Goal: Task Accomplishment & Management: Manage account settings

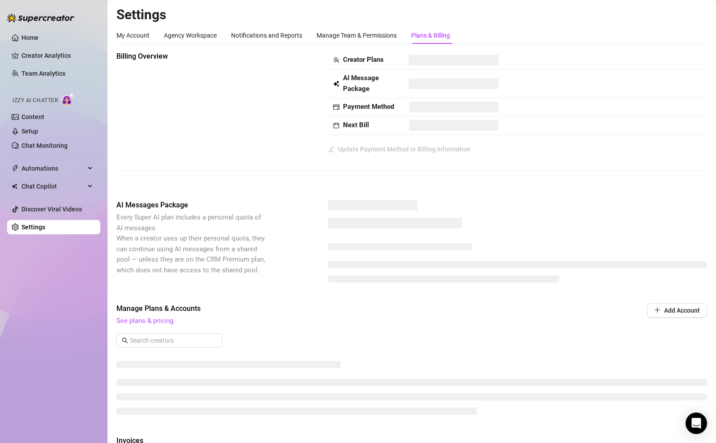
click at [34, 64] on ul "Home Creator Analytics Team Analytics Izzy AI Chatter Content Setup Chat Monito…" at bounding box center [53, 132] width 93 height 211
click at [40, 53] on link "Creator Analytics" at bounding box center [57, 55] width 72 height 14
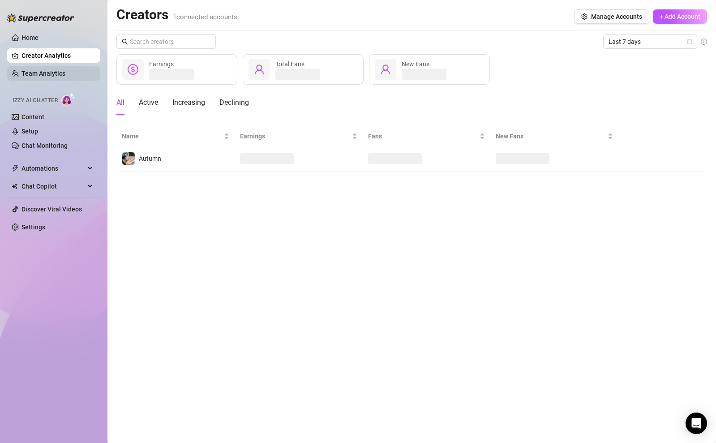
click at [43, 77] on link "Team Analytics" at bounding box center [43, 73] width 44 height 7
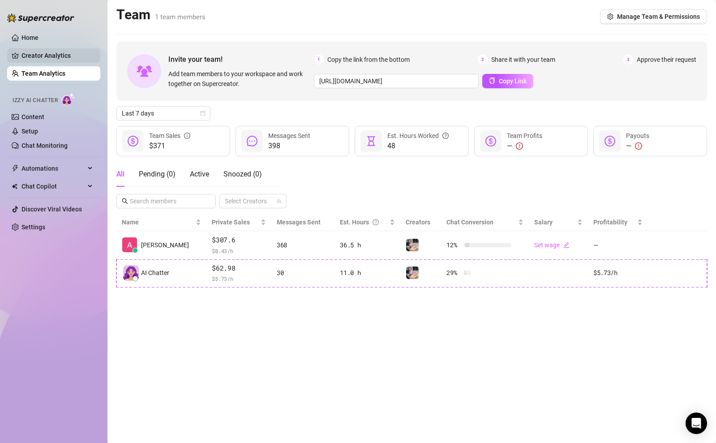
click at [48, 56] on link "Creator Analytics" at bounding box center [57, 55] width 72 height 14
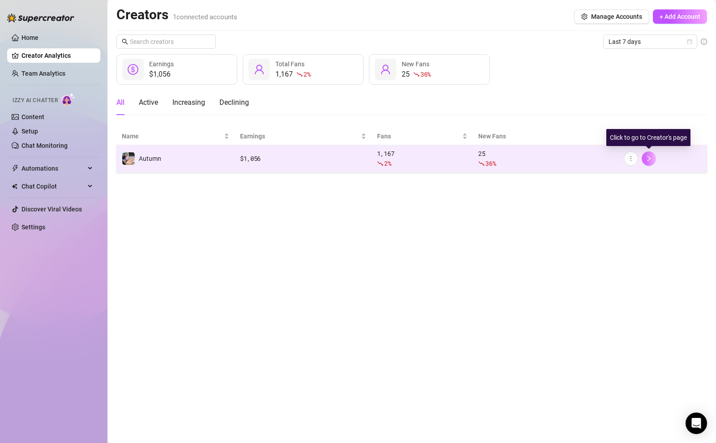
click at [647, 162] on button "button" at bounding box center [648, 158] width 14 height 14
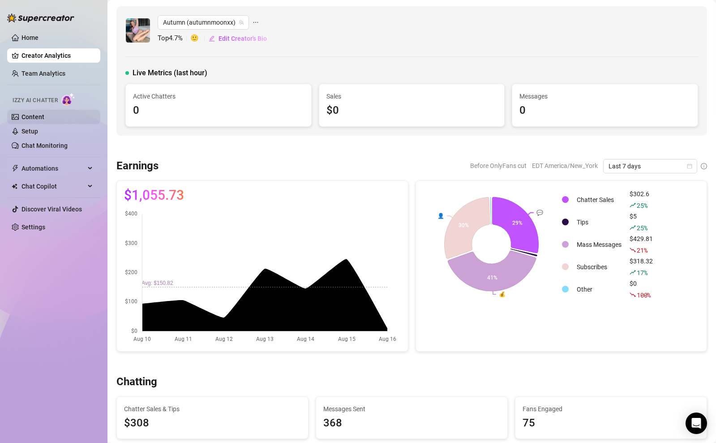
click at [44, 115] on link "Content" at bounding box center [32, 116] width 23 height 7
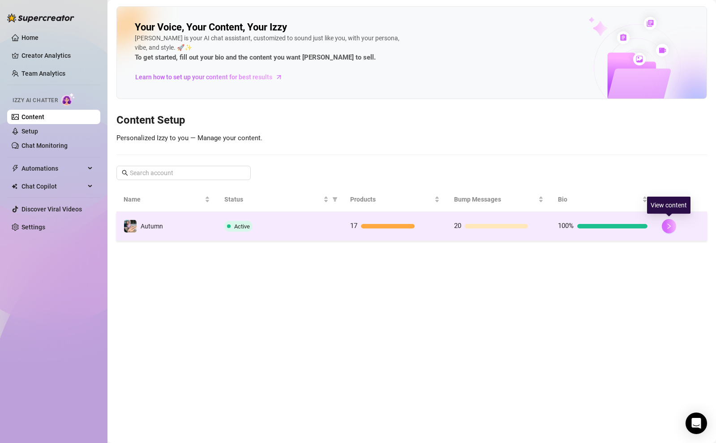
click at [674, 225] on button "button" at bounding box center [668, 226] width 14 height 14
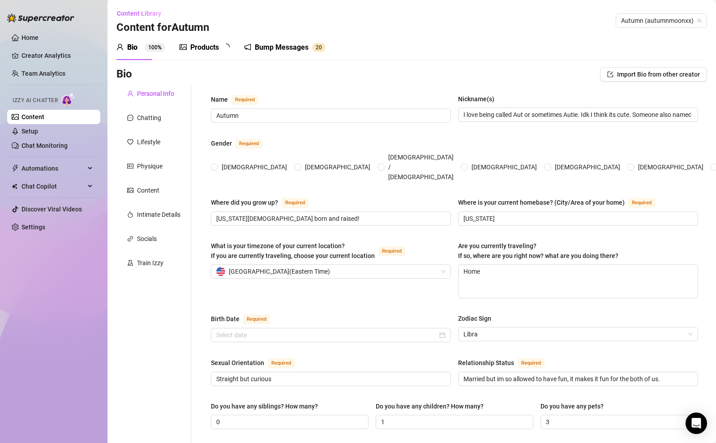
radio input "true"
type input "[DATE]"
click at [38, 131] on link "Setup" at bounding box center [29, 131] width 17 height 7
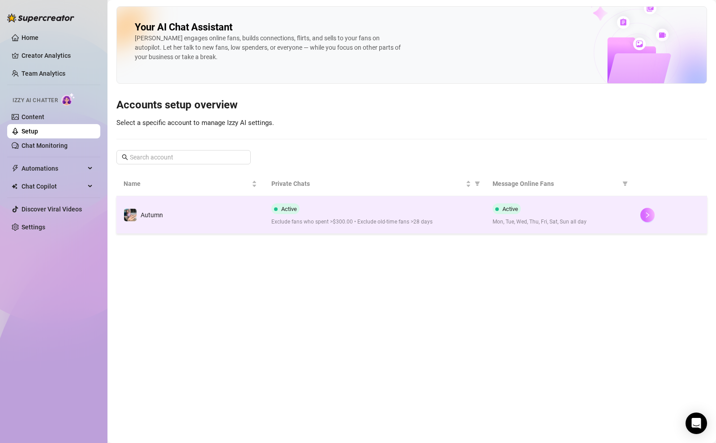
click at [645, 210] on button "button" at bounding box center [647, 215] width 14 height 14
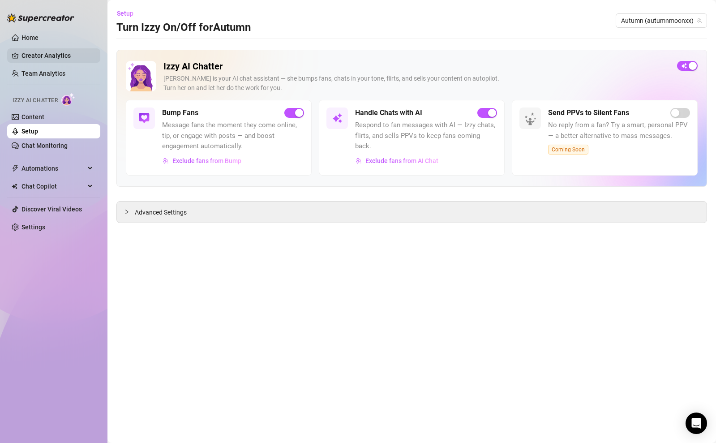
click at [54, 53] on link "Creator Analytics" at bounding box center [57, 55] width 72 height 14
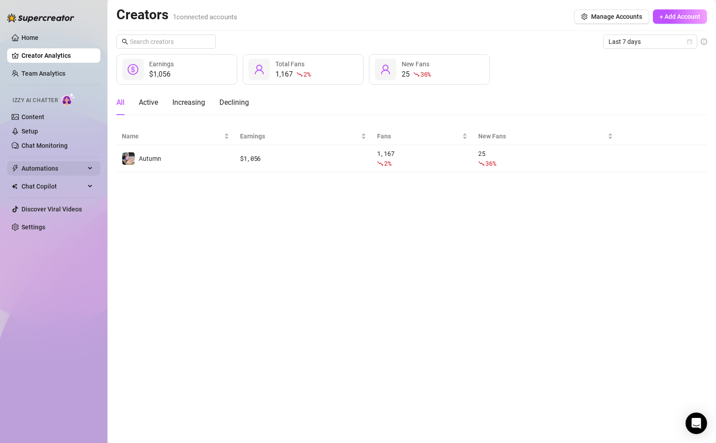
click at [78, 167] on span "Automations" at bounding box center [53, 168] width 64 height 14
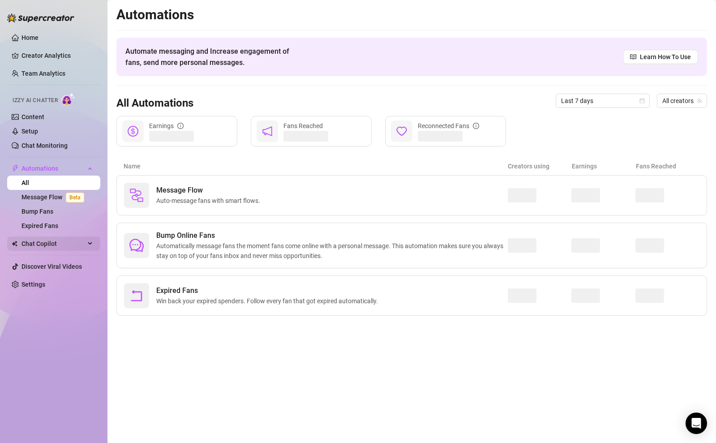
click at [85, 243] on div "Chat Copilot" at bounding box center [53, 243] width 93 height 14
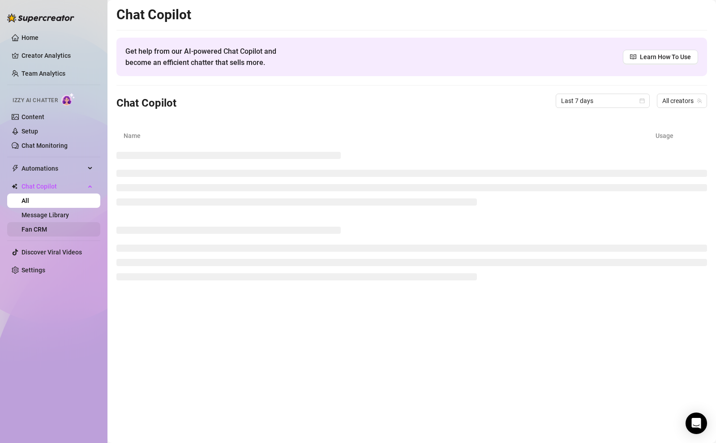
click at [47, 232] on link "Fan CRM" at bounding box center [34, 229] width 26 height 7
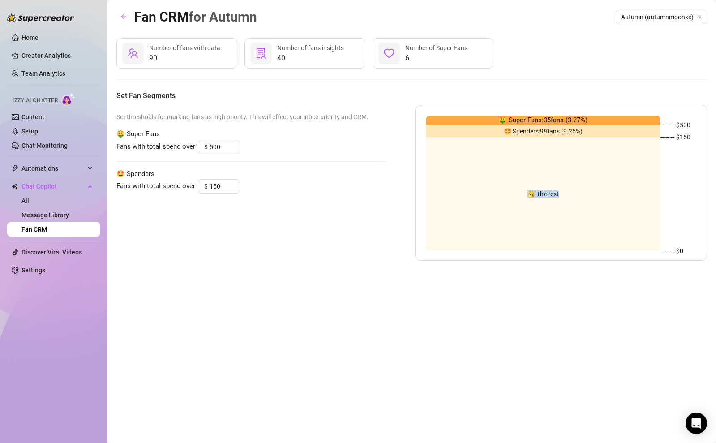
drag, startPoint x: 530, startPoint y: 162, endPoint x: 543, endPoint y: 199, distance: 38.5
click at [543, 199] on div "🥱 The rest" at bounding box center [543, 193] width 234 height 113
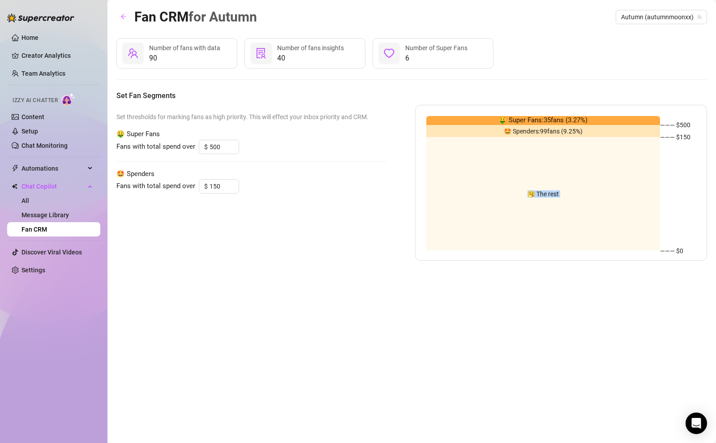
click at [543, 199] on div "🥱 The rest" at bounding box center [543, 193] width 234 height 113
click at [528, 194] on span "🥱 The rest" at bounding box center [542, 194] width 31 height 0
click at [428, 174] on div "🥱 The rest" at bounding box center [543, 193] width 234 height 113
drag, startPoint x: 427, startPoint y: 54, endPoint x: 387, endPoint y: 57, distance: 40.8
click at [421, 56] on span "6" at bounding box center [436, 58] width 62 height 11
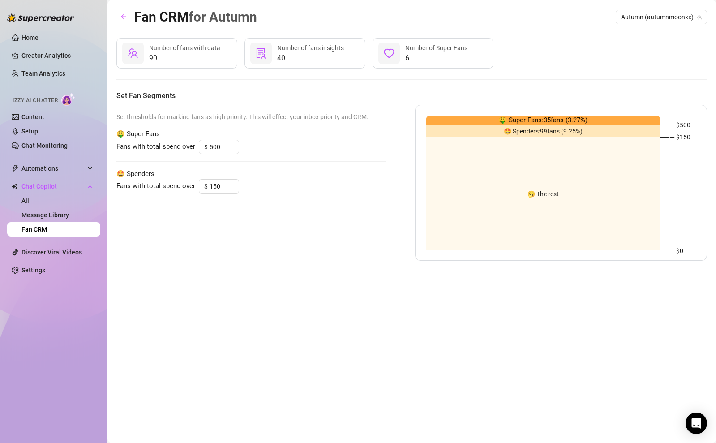
click at [387, 57] on icon "heart" at bounding box center [389, 53] width 11 height 11
click at [389, 54] on icon "heart" at bounding box center [389, 53] width 11 height 11
click at [311, 55] on span "40" at bounding box center [310, 58] width 67 height 11
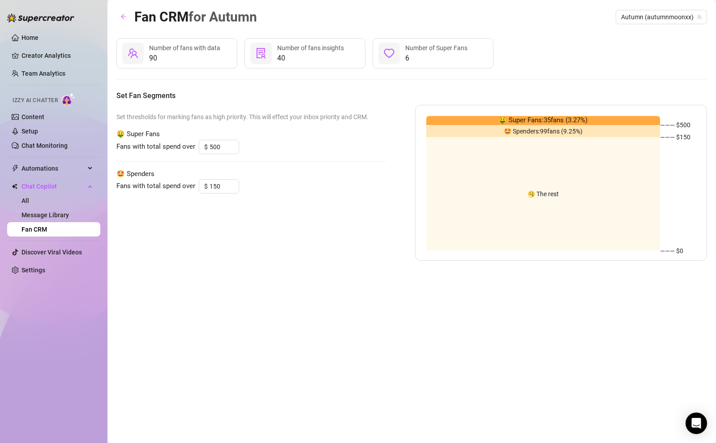
drag, startPoint x: 311, startPoint y: 55, endPoint x: 294, endPoint y: 56, distance: 16.6
click at [308, 55] on span "40" at bounding box center [310, 58] width 67 height 11
click at [263, 52] on icon "solution" at bounding box center [261, 53] width 11 height 11
click at [138, 55] on icon "team" at bounding box center [133, 53] width 11 height 11
click at [157, 57] on span "90" at bounding box center [184, 58] width 71 height 11
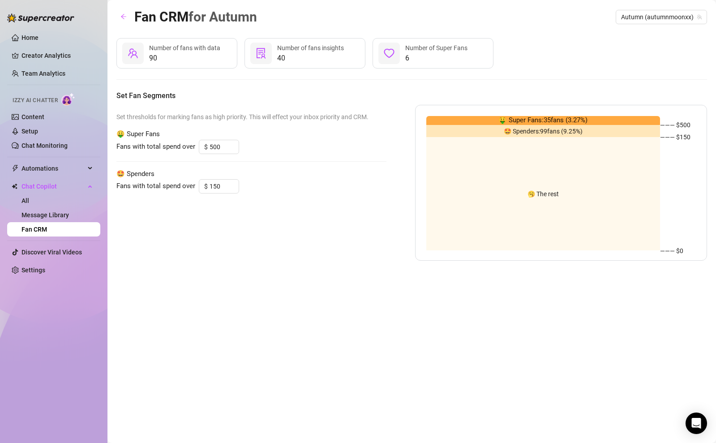
click at [169, 50] on span "Number of fans with data" at bounding box center [184, 47] width 71 height 7
click at [57, 213] on link "Message Library" at bounding box center [44, 214] width 47 height 7
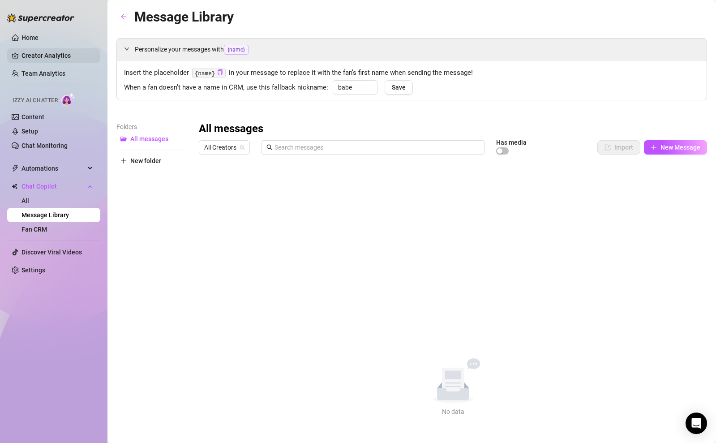
click at [57, 52] on link "Creator Analytics" at bounding box center [57, 55] width 72 height 14
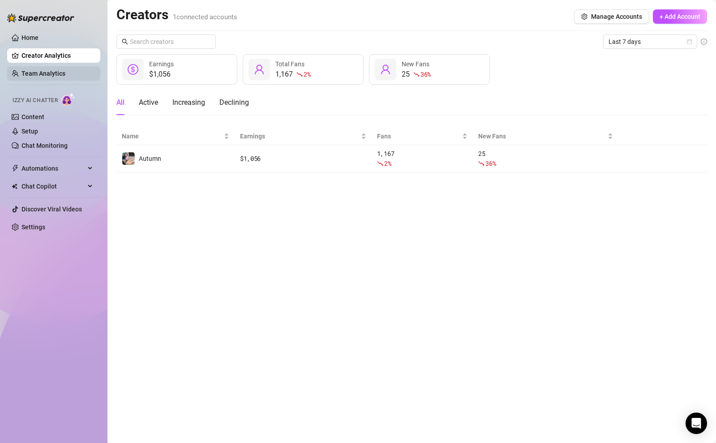
click at [59, 77] on link "Team Analytics" at bounding box center [43, 73] width 44 height 7
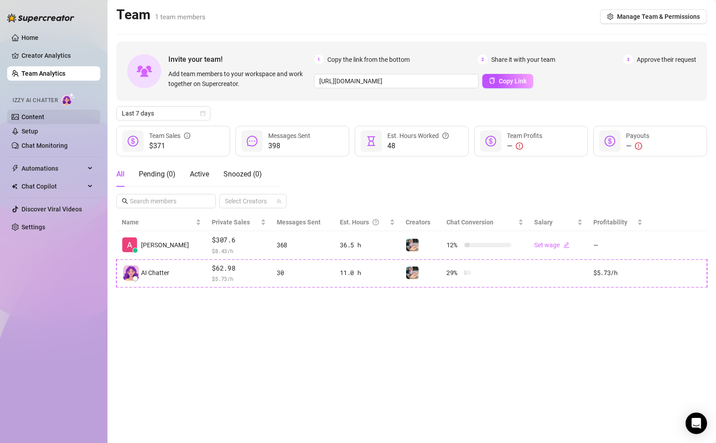
click at [44, 117] on link "Content" at bounding box center [32, 116] width 23 height 7
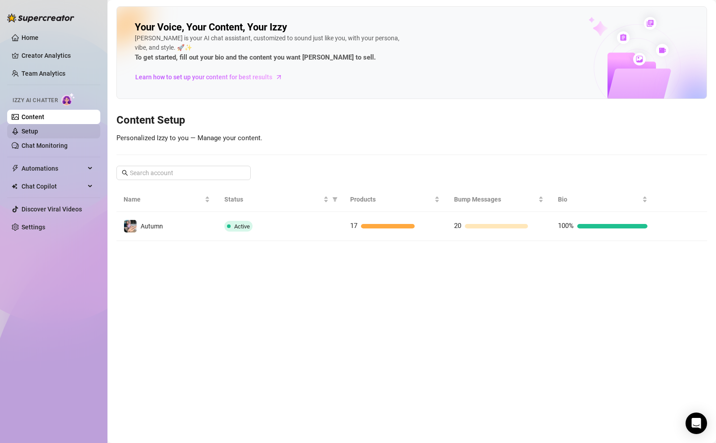
click at [38, 129] on link "Setup" at bounding box center [29, 131] width 17 height 7
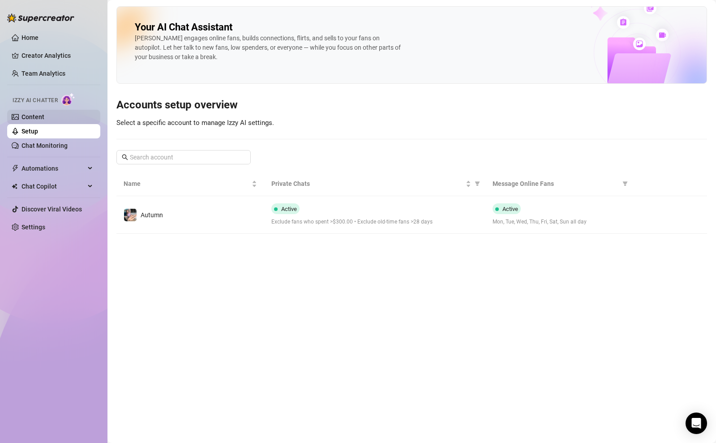
click at [44, 119] on link "Content" at bounding box center [32, 116] width 23 height 7
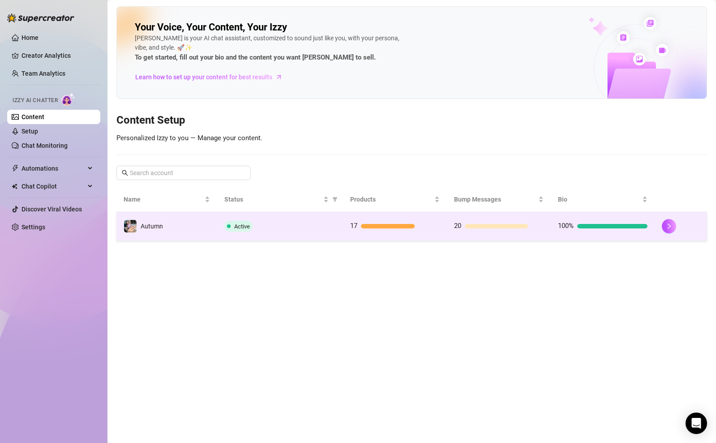
click at [613, 220] on td "100%" at bounding box center [602, 226] width 104 height 29
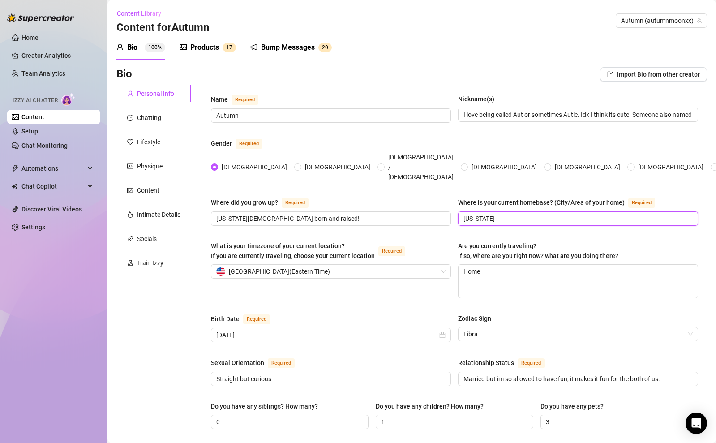
click at [601, 213] on input "[US_STATE]" at bounding box center [576, 218] width 227 height 10
click at [410, 210] on div "Where did you grow up? Required [US_STATE][DEMOGRAPHIC_DATA] born and raised! W…" at bounding box center [454, 215] width 487 height 37
click at [413, 264] on div "United States of America ( Eastern Time )" at bounding box center [326, 270] width 221 height 13
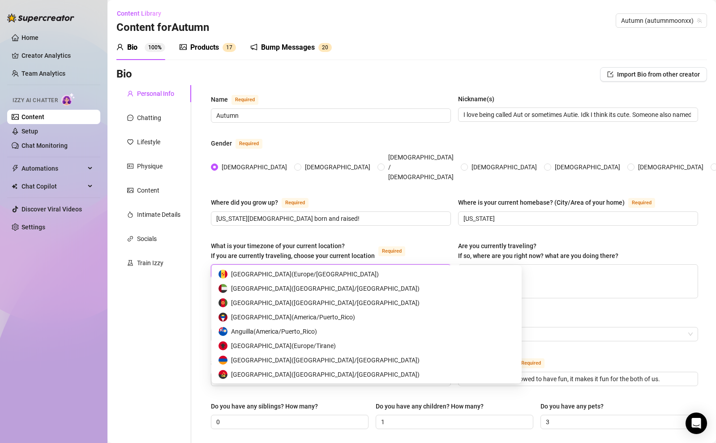
scroll to position [4382, 0]
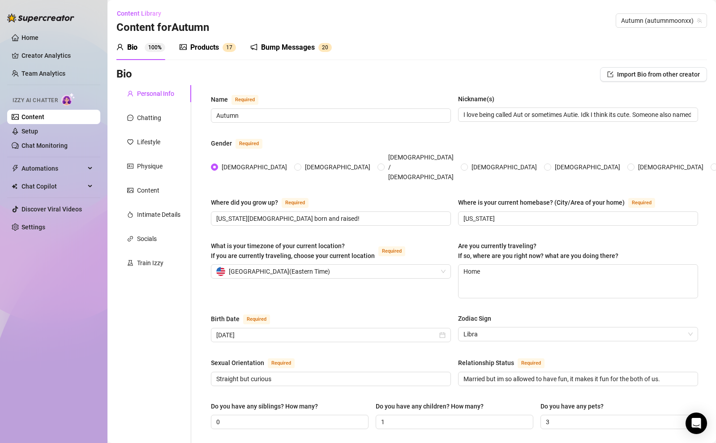
click at [417, 244] on div "What is your timezone of your current location? If you are currently traveling,…" at bounding box center [331, 252] width 240 height 23
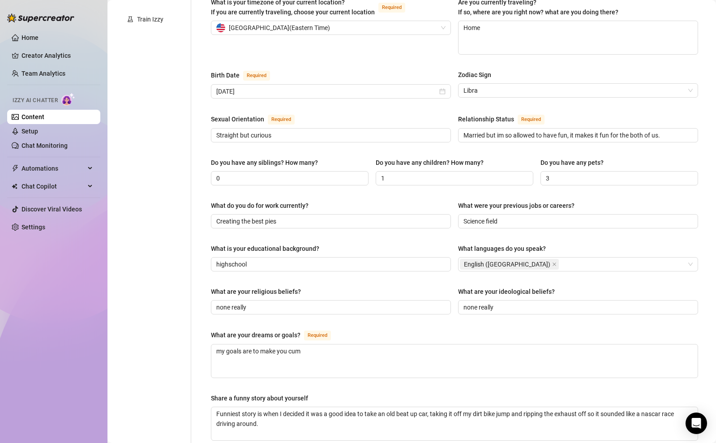
scroll to position [250, 0]
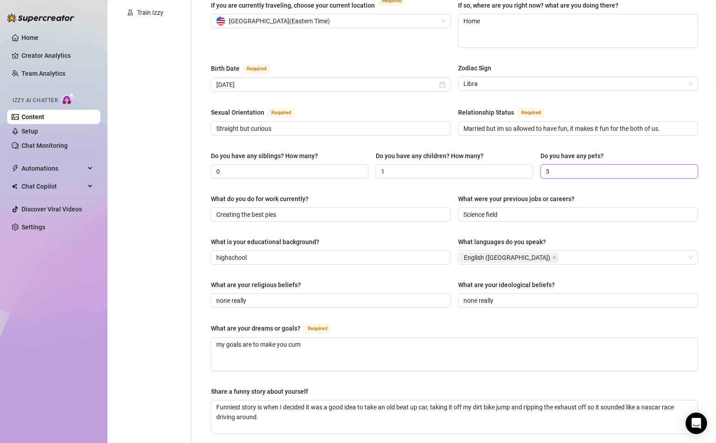
click at [559, 166] on input "3" at bounding box center [618, 171] width 145 height 10
type input "two dogs and one lizard. [PERSON_NAME], [PERSON_NAME] and Skittles (thats the l…"
click at [538, 207] on span "Science field" at bounding box center [578, 214] width 240 height 14
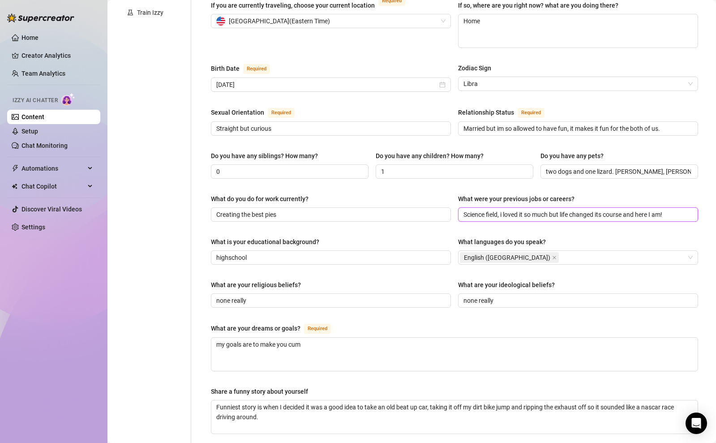
type input "Science field, i loved it so much but life changed its course and here I am!"
click at [285, 209] on input "Creating the best pies" at bounding box center [329, 214] width 227 height 10
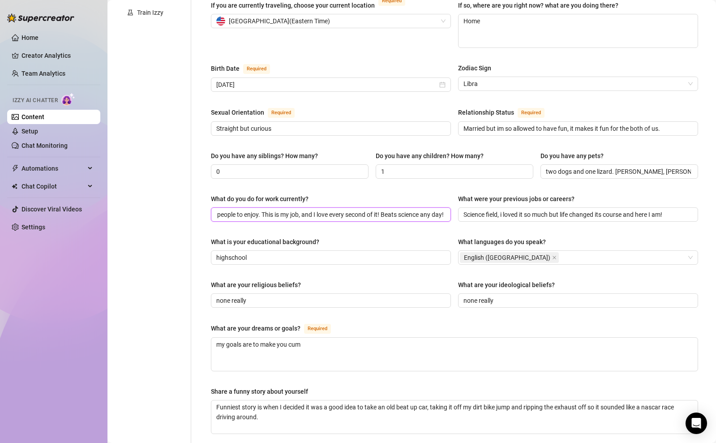
scroll to position [0, 64]
type input "Creating content for people to enjoy. This is my job, and I love every second o…"
click at [311, 237] on div "What is your educational background?" at bounding box center [331, 243] width 240 height 13
click at [302, 252] on input "highschool" at bounding box center [329, 257] width 227 height 10
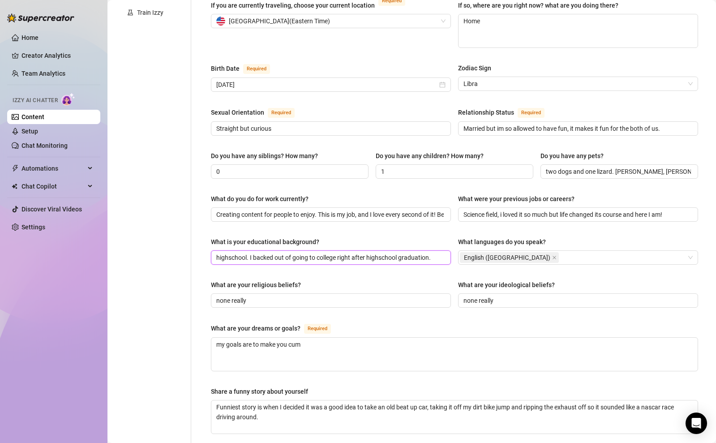
type input "highschool. I backed out of going to college right after highschool graduation."
click at [238, 166] on input "0" at bounding box center [288, 171] width 145 height 10
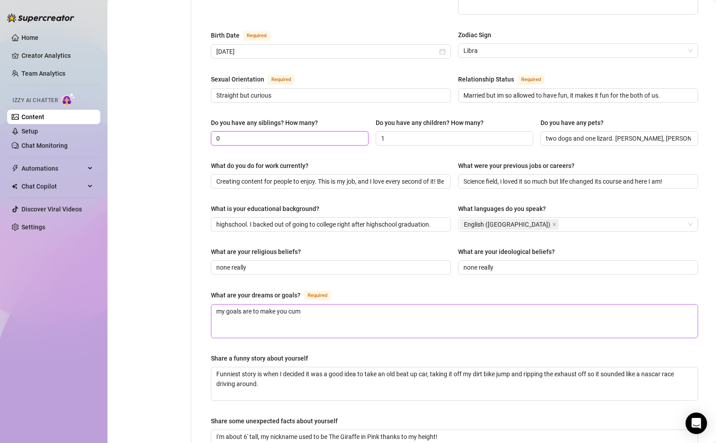
scroll to position [304, 0]
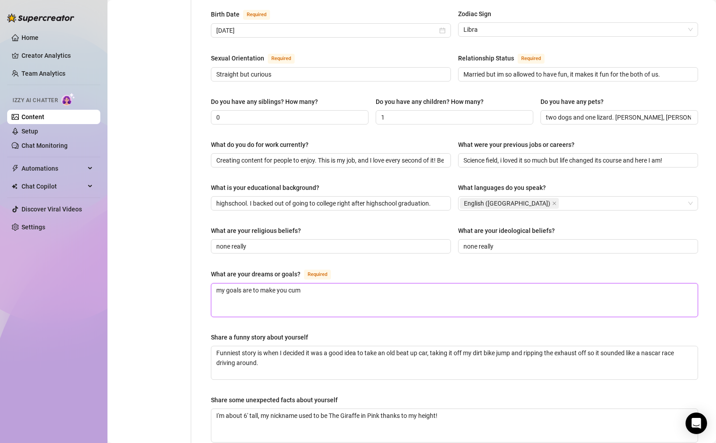
click at [397, 300] on textarea "my goals are to make you cum" at bounding box center [454, 299] width 486 height 33
type textarea "my goals are to make you cum."
type textarea "my goals are to make you cum. N"
type textarea "my goals are to make you cum. No"
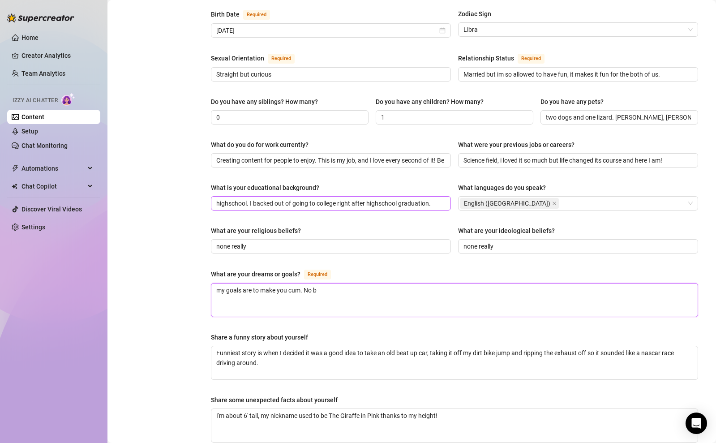
type textarea "my goals are to make you cum. No b"
type textarea "my goals are to make you cum. No"
type textarea "my goals are to make you cum. N"
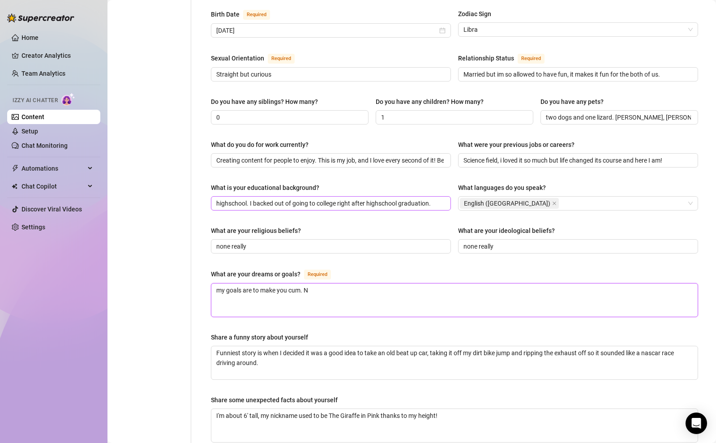
type textarea "my goals are to make you cum."
type textarea "my goals are to make you cum. J"
type textarea "my goals are to make you cum. Jus"
type textarea "my goals are to make you cum. Just"
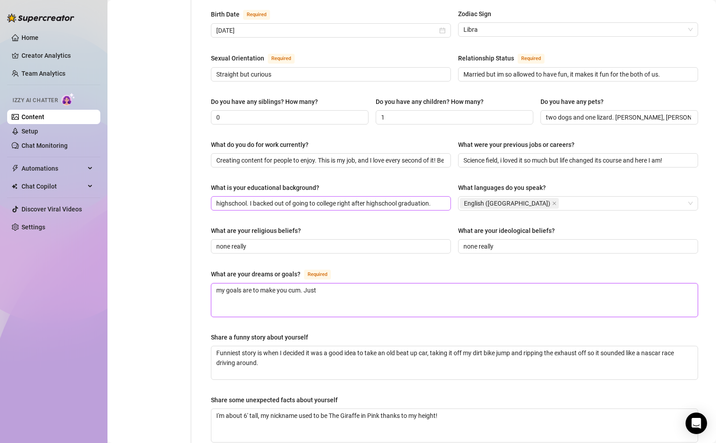
type textarea "my goals are to make you cum. Just k"
type textarea "my goals are to make you cum. Just kid"
type textarea "my goals are to make you cum. Just [PERSON_NAME]"
type textarea "my goals are to make you cum. Just kiddi"
type textarea "my goals are to make you cum. Just kiddin"
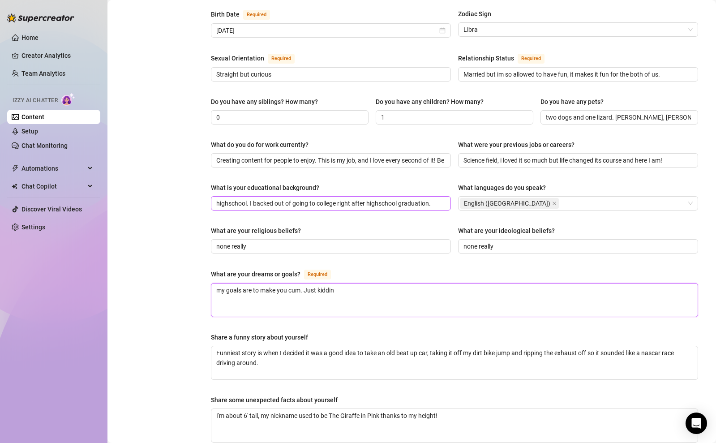
type textarea "my goals are to make you cum. Just kidding"
type textarea "my goals are to make you cum. Just kidding!"
type textarea "my goals are to make you cum. Just kidding! I"
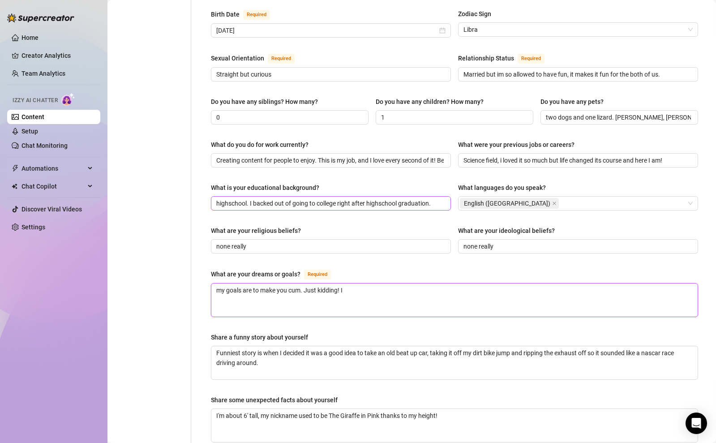
type textarea "my goals are to make you cum. Just kidding! I w"
type textarea "my goals are to make you cum. Just kidding! I wo"
type textarea "my goals are to make you cum. Just kidding! I wou"
type textarea "my goals are to make you cum. Just kidding! I would"
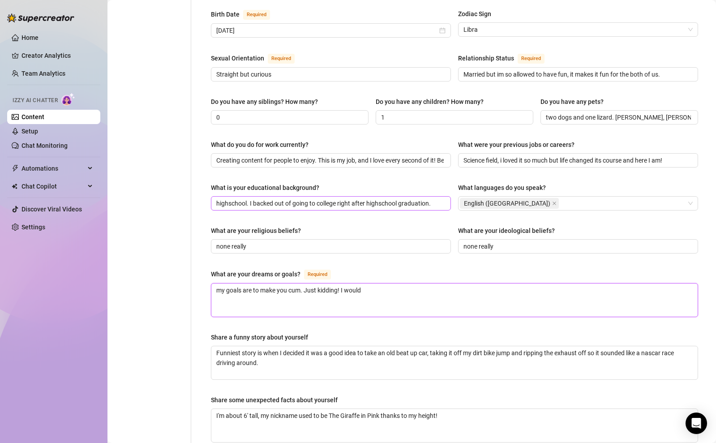
type textarea "my goals are to make you cum. Just kidding! I would l"
type textarea "my goals are to make you cum. Just kidding! I would lo"
type textarea "my goals are to make you cum. Just kidding! I would lov"
type textarea "my goals are to make you cum. Just kidding! I would love"
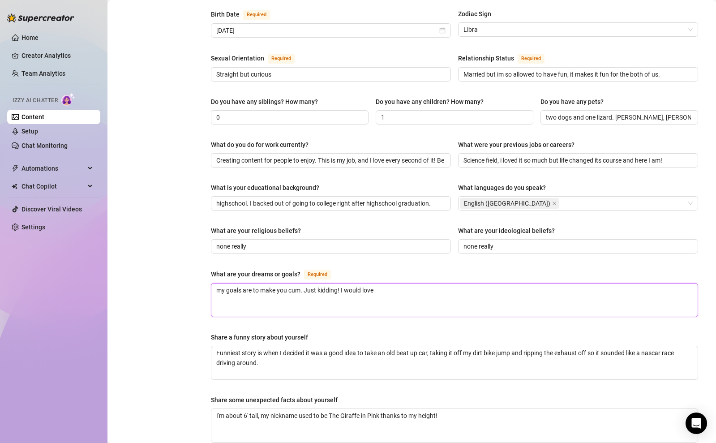
click at [458, 283] on textarea "my goals are to make you cum. Just kidding! I would love" at bounding box center [454, 299] width 486 height 33
click at [463, 283] on textarea "my goals are to make you cum. Just kidding! I would love" at bounding box center [454, 299] width 486 height 33
type textarea "my goals are to make you cum. Just kidding! I would love to"
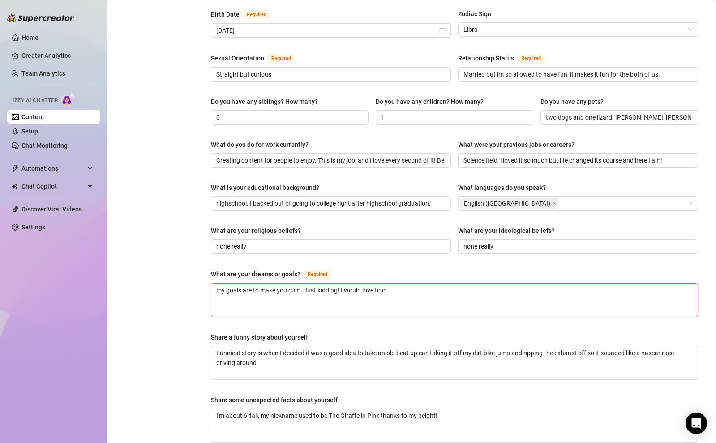
type textarea "my goals are to make you cum. Just kidding! I would love to ow"
type textarea "my goals are to make you cum. Just kidding! I would love to own"
type textarea "my goals are to make you cum. Just kidding! I would love to own so"
type textarea "my goals are to make you cum. Just kidding! I would love to own som"
type textarea "my goals are to make you cum. Just kidding! I would love to own some"
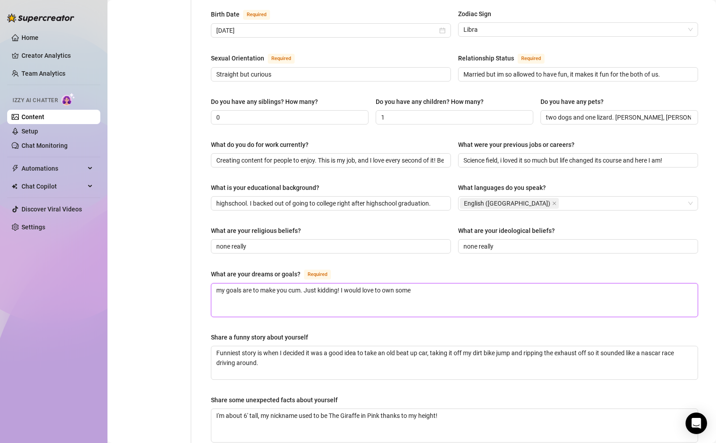
type textarea "my goals are to make you cum. Just kidding! I would love to own somet"
type textarea "my goals are to make you cum. Just kidding! I would love to own someth"
type textarea "my goals are to make you cum. Just kidding! I would love to own somethi"
type textarea "my goals are to make you cum. Just kidding! I would love to own something"
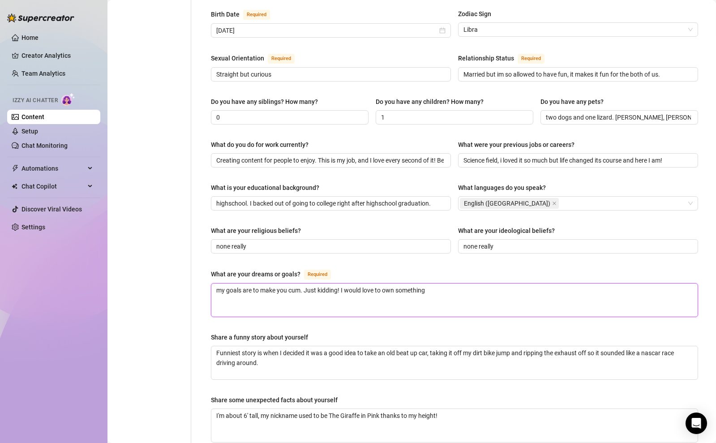
type textarea "my goals are to make you cum. Just kidding! I would love to own something"
type textarea "my goals are to make you cum. Just kidding! I would love to own somethin"
type textarea "my goals are to make you cum. Just kidding! I would love to own somethi"
type textarea "my goals are to make you cum. Just kidding! I would love to own someth"
type textarea "my goals are to make you cum. Just kidding! I would love to own somet"
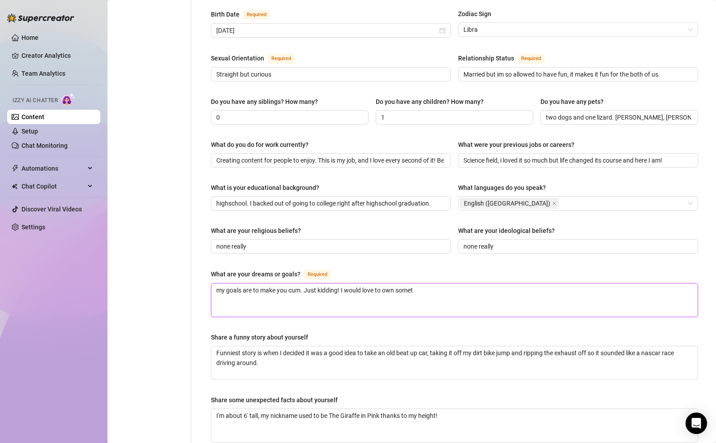
type textarea "my goals are to make you cum. Just kidding! I would love to own some"
type textarea "my goals are to make you cum. Just kidding! I would love to own som"
type textarea "my goals are to make you cum. Just kidding! I would love to own so"
type textarea "my goals are to make you cum. Just kidding! I would love to own s"
type textarea "my goals are to make you cum. Just kidding! I would love to own"
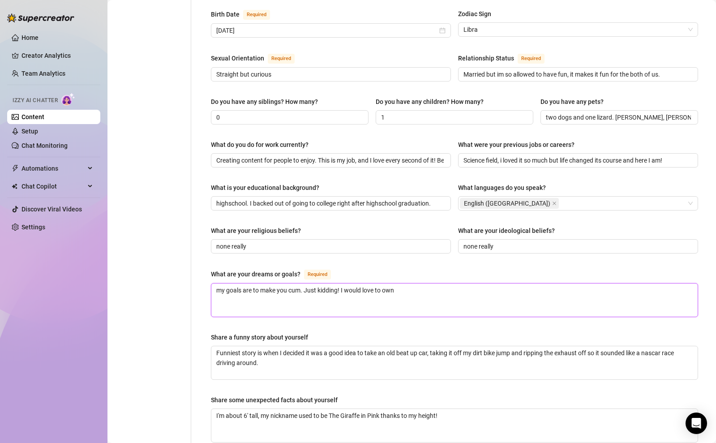
type textarea "my goals are to make you cum. Just kidding! I would love to own"
type textarea "my goals are to make you cum. Just kidding! I would love to ow"
type textarea "my goals are to make you cum. Just kidding! I would love to o"
type textarea "my goals are to make you cum. Just kidding! I would love to"
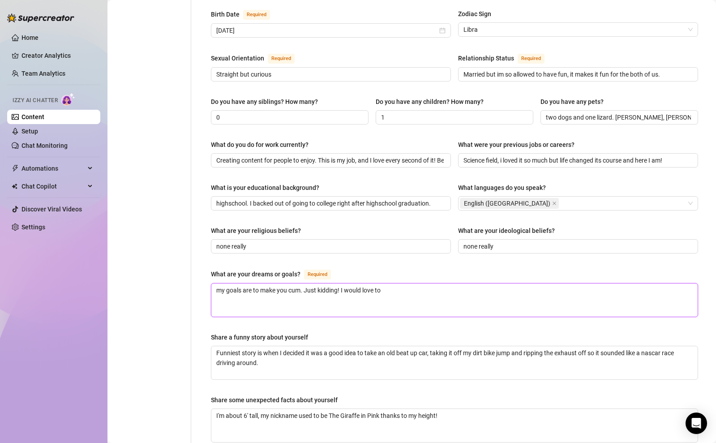
type textarea "my goals are to make you cum. Just kidding! I would love to"
type textarea "my goals are to make you cum. Just kidding! I would love to d"
type textarea "my goals are to make you cum. Just kidding! I would love to do"
type textarea "my goals are to make you cum. Just kidding! I would love to do b"
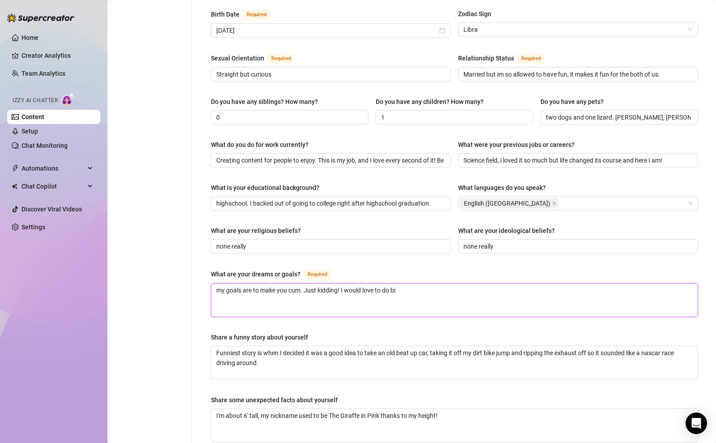
type textarea "my goals are to make you cum. Just kidding! I would love to do big"
type textarea "my goals are to make you cum. Just kidding! I would love to do big t"
type textarea "my goals are to make you cum. Just kidding! I would love to do big th"
type textarea "my goals are to make you cum. Just kidding! I would love to do big thi"
type textarea "my goals are to make you cum. Just kidding! I would love to do big thin"
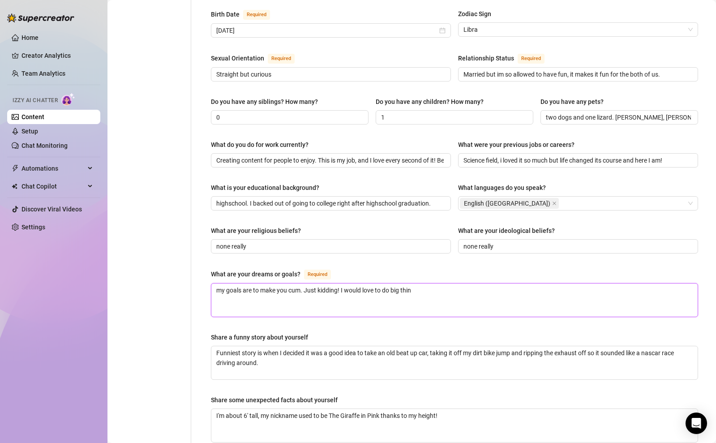
type textarea "my goals are to make you cum. Just kidding! I would love to do big thing"
type textarea "my goals are to make you cum. Just kidding! I would love to do big things"
type textarea "my goals are to make you cum. Just kidding! I would love to do big things wi"
type textarea "my goals are to make you cum. Just kidding! I would love to do big things with"
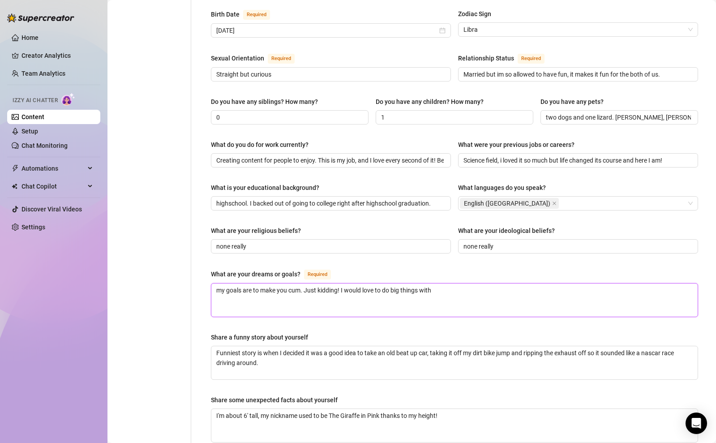
type textarea "my goals are to make you cum. Just kidding! I would love to do big things with"
type textarea "my goals are to make you cum. Just kidding! I would love to do big things with a"
type textarea "my goals are to make you cum. Just kidding! I would love to do big things with …"
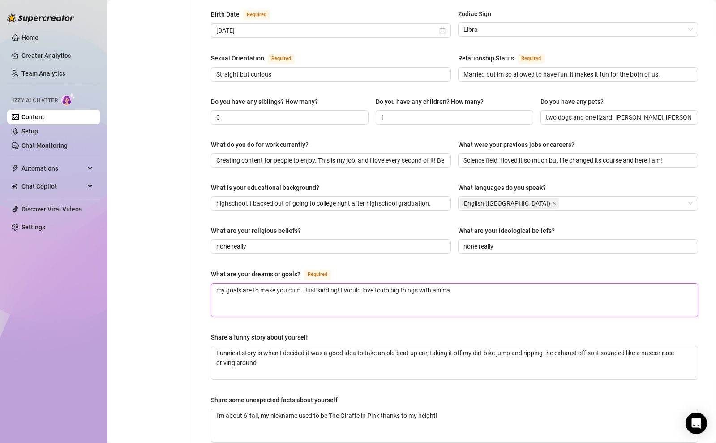
type textarea "my goals are to make you cum. Just kidding! I would love to do big things with …"
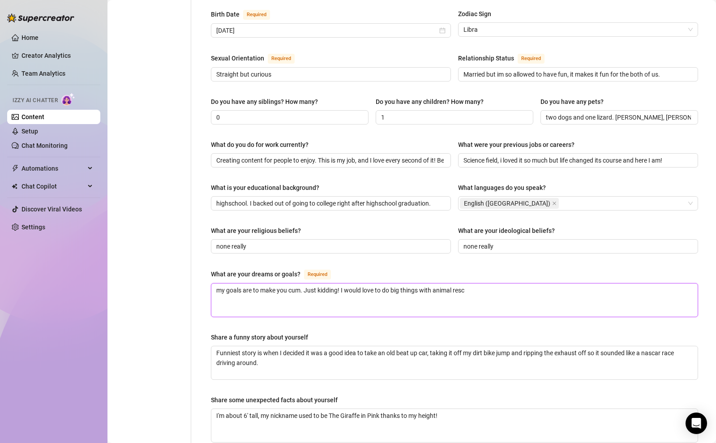
type textarea "my goals are to make you cum. Just kidding! I would love to do big things with …"
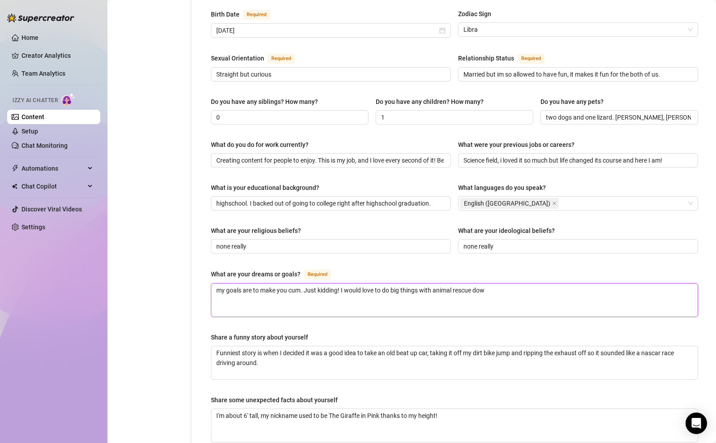
type textarea "my goals are to make you cum. Just kidding! I would love to do big things with …"
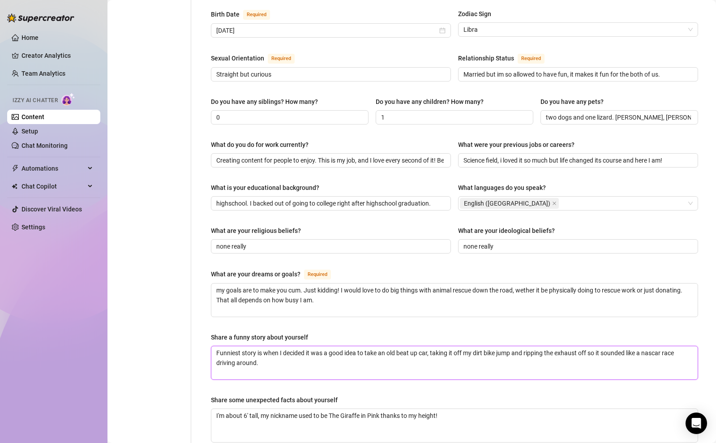
click at [405, 354] on textarea "Funniest story is when I decided it was a good idea to take an old beat up car,…" at bounding box center [454, 362] width 486 height 33
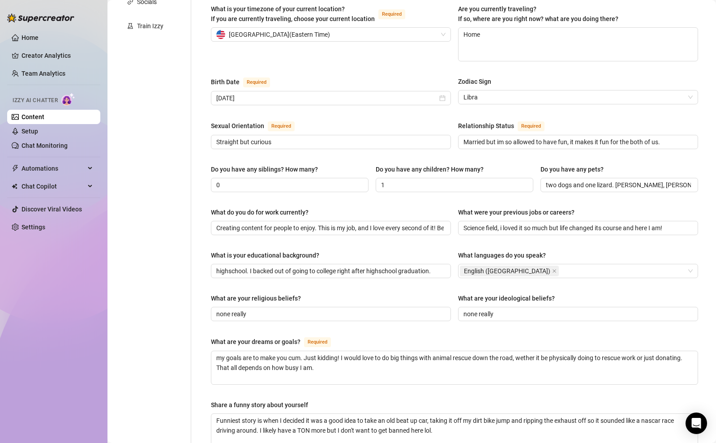
scroll to position [223, 0]
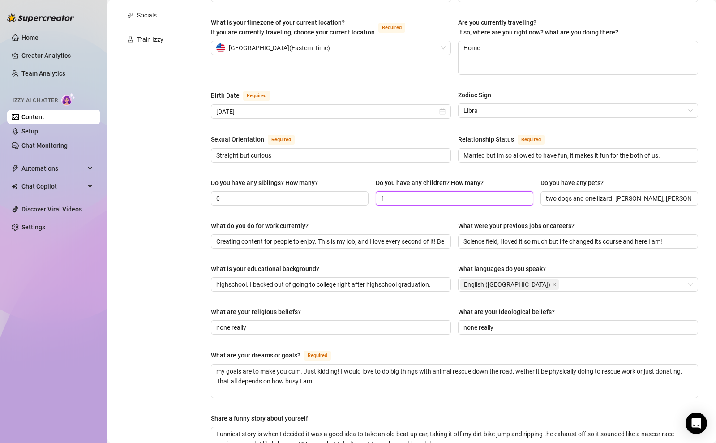
click at [485, 193] on input "1" at bounding box center [453, 198] width 145 height 10
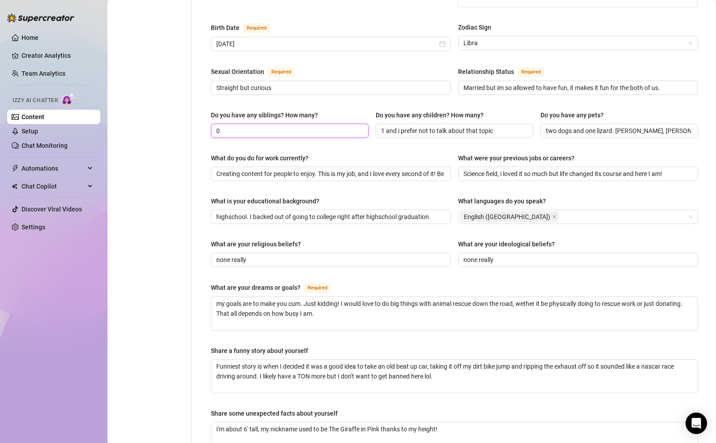
click at [300, 126] on input "0" at bounding box center [288, 131] width 145 height 10
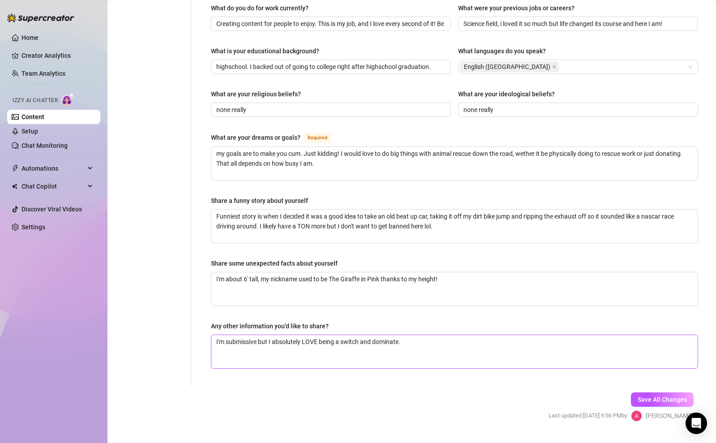
scroll to position [447, 0]
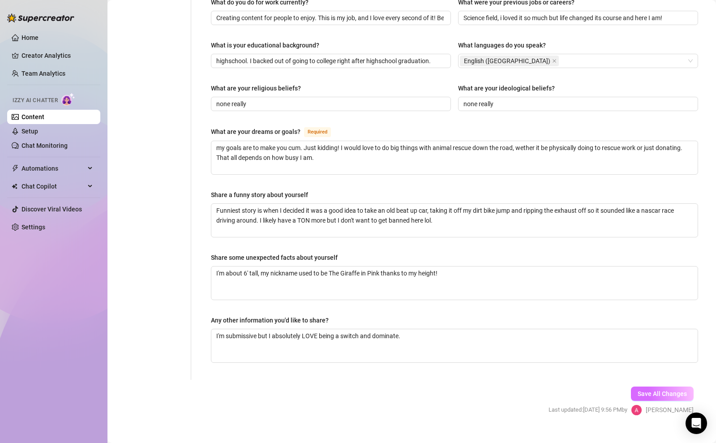
click at [657, 390] on span "Save All Changes" at bounding box center [661, 393] width 49 height 7
click at [659, 390] on span "Save All Changes" at bounding box center [661, 393] width 49 height 7
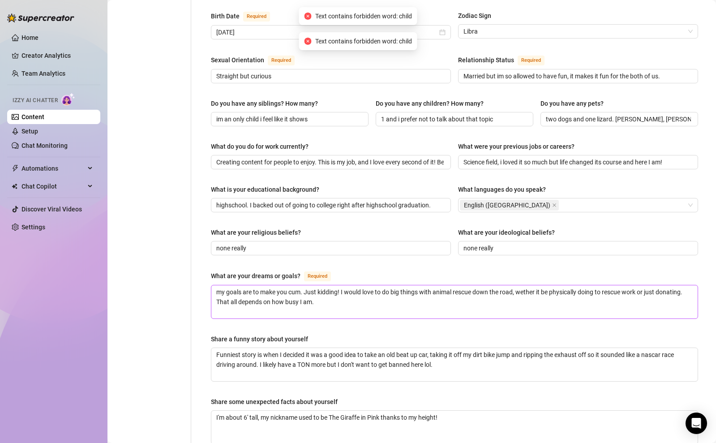
scroll to position [301, 0]
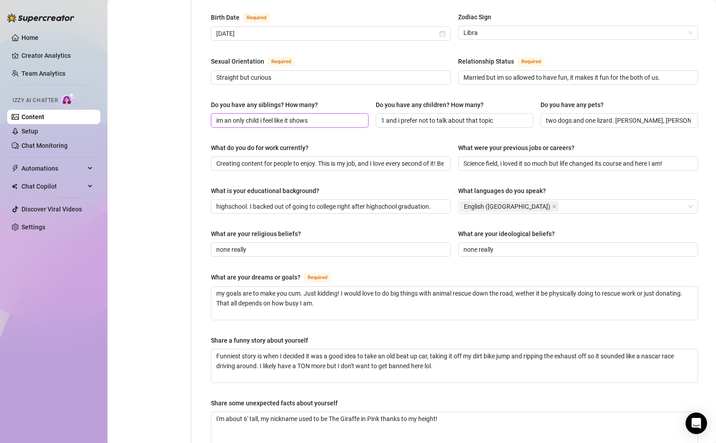
drag, startPoint x: 260, startPoint y: 107, endPoint x: 245, endPoint y: 109, distance: 15.0
click at [245, 115] on input "im an only child i feel like it shows" at bounding box center [288, 120] width 145 height 10
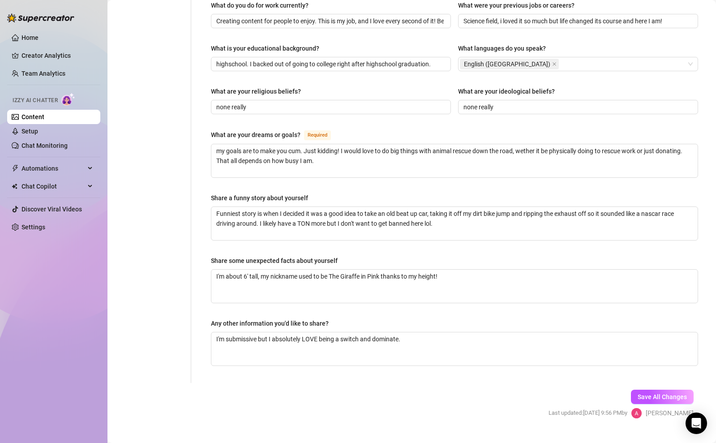
scroll to position [447, 0]
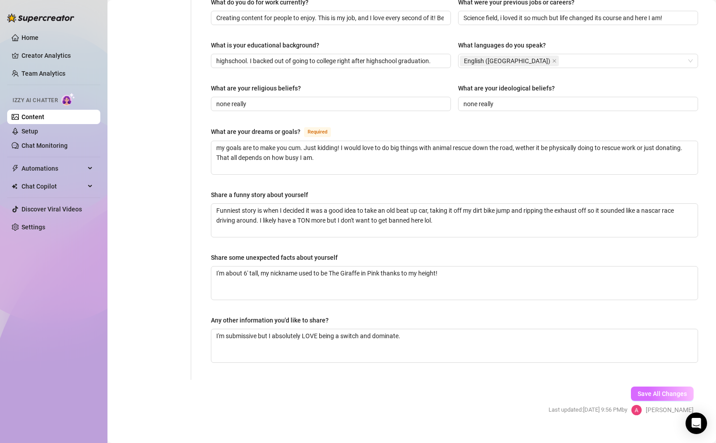
click at [637, 390] on span "Save All Changes" at bounding box center [661, 393] width 49 height 7
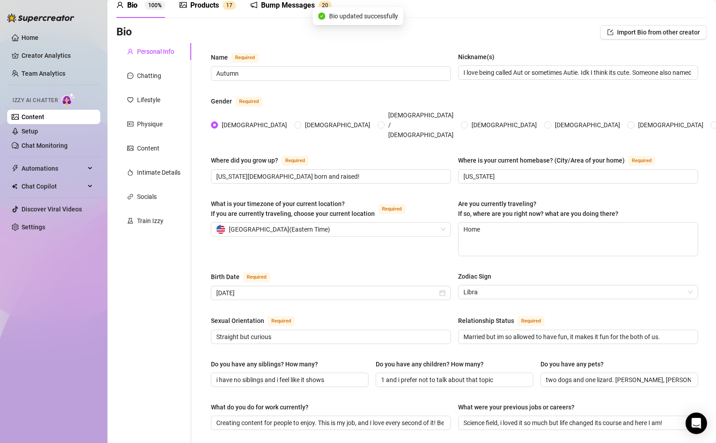
scroll to position [0, 0]
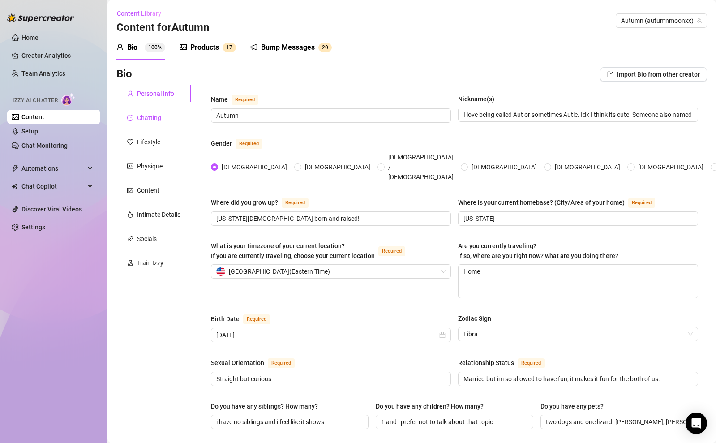
click at [149, 120] on div "Chatting" at bounding box center [149, 118] width 24 height 10
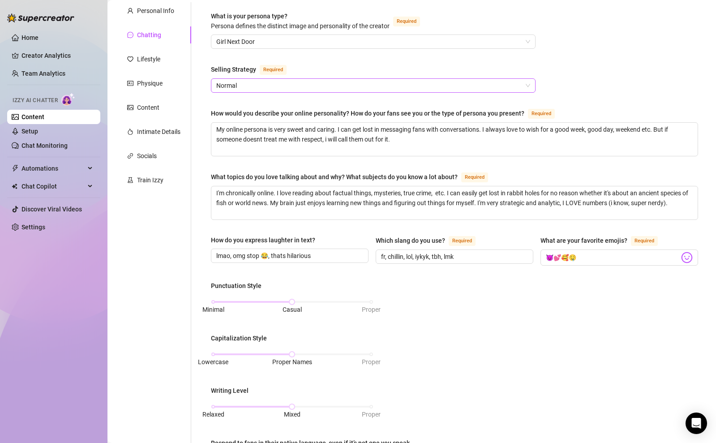
scroll to position [83, 0]
click at [292, 87] on span "Normal" at bounding box center [373, 84] width 314 height 13
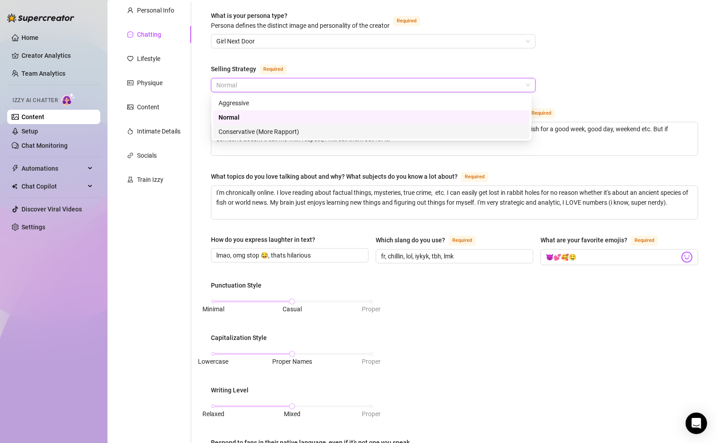
click at [298, 130] on div "Conservative (More Rapport)" at bounding box center [371, 132] width 306 height 10
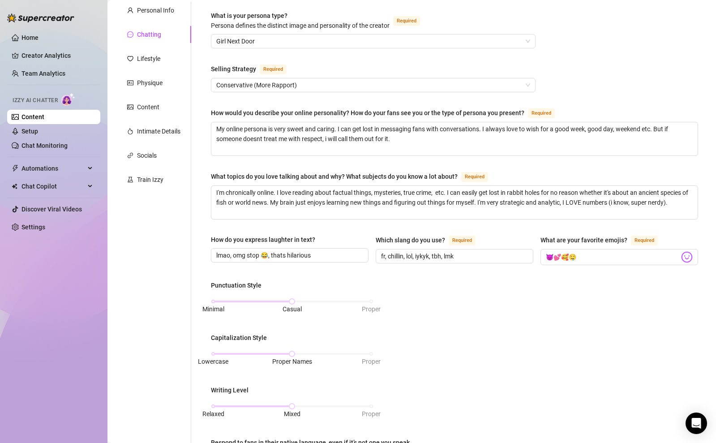
click at [596, 69] on div "What is your persona type? [PERSON_NAME] defines the distinct image and persona…" at bounding box center [454, 331] width 487 height 641
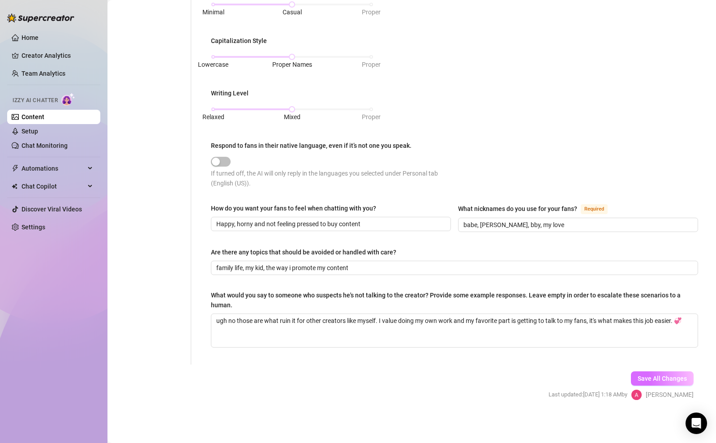
click at [646, 382] on button "Save All Changes" at bounding box center [662, 378] width 63 height 14
click at [688, 325] on textarea "ugh no those are what ruin it for other creators like myself. I value doing my …" at bounding box center [454, 330] width 486 height 33
click at [675, 320] on textarea "ugh no those are what ruin it for other creators like myself. I value doing my …" at bounding box center [454, 330] width 486 height 33
click at [158, 194] on div "Personal Info Chatting Lifestyle Physique Content Intimate Details Socials Trai…" at bounding box center [153, 34] width 75 height 659
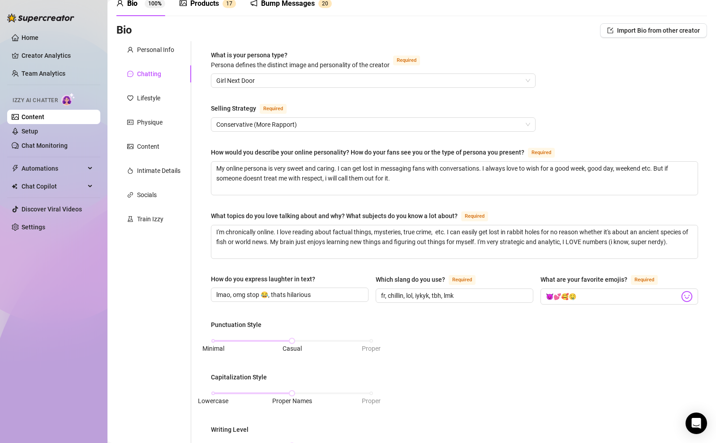
scroll to position [0, 0]
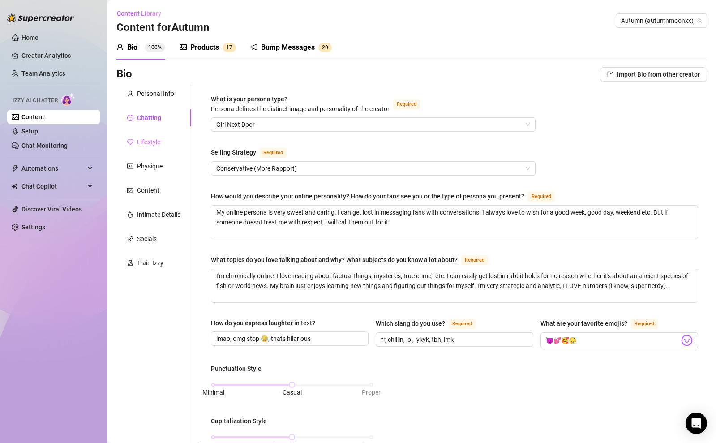
click at [163, 142] on div "Lifestyle" at bounding box center [153, 141] width 75 height 17
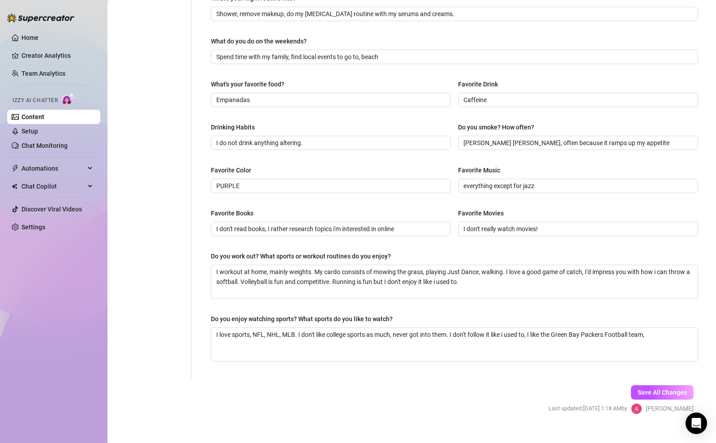
scroll to position [324, 0]
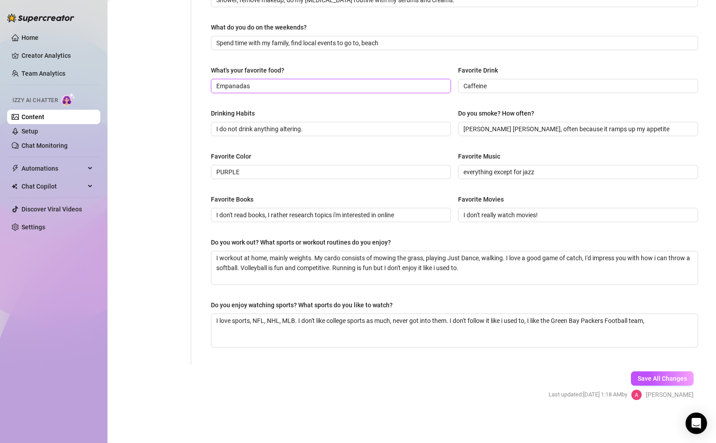
click at [281, 88] on input "Empanadas" at bounding box center [329, 86] width 227 height 10
click at [659, 375] on span "Save All Changes" at bounding box center [661, 378] width 49 height 7
drag, startPoint x: 250, startPoint y: 170, endPoint x: 198, endPoint y: 167, distance: 52.0
click at [198, 167] on div "What are your hobbies and interests? What do you enjoy about them? Required Bei…" at bounding box center [449, 62] width 516 height 603
click at [658, 373] on button "Save All Changes" at bounding box center [662, 378] width 63 height 14
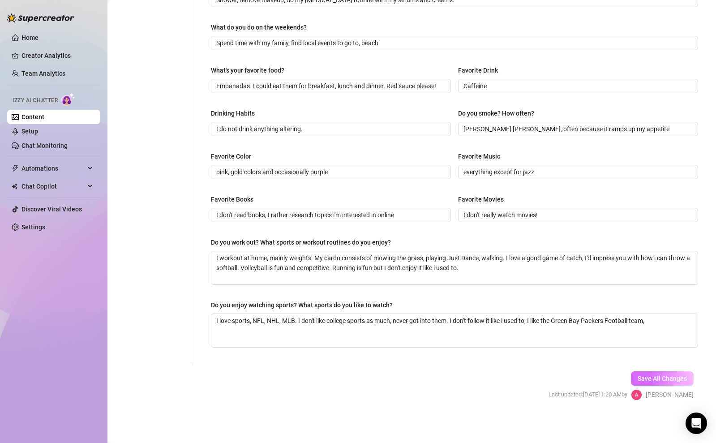
click at [631, 375] on button "Save All Changes" at bounding box center [662, 378] width 63 height 14
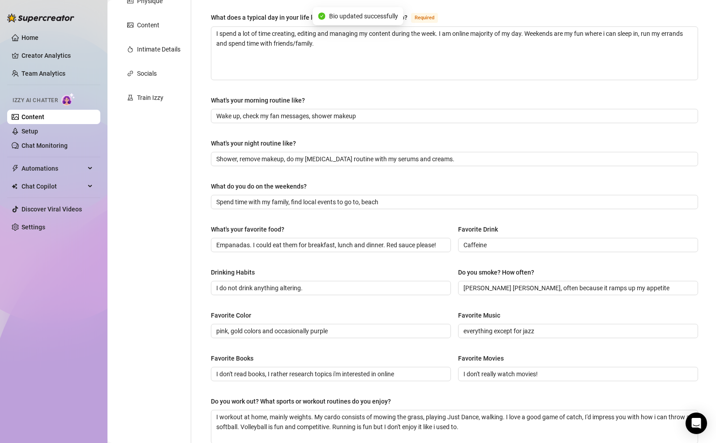
scroll to position [0, 0]
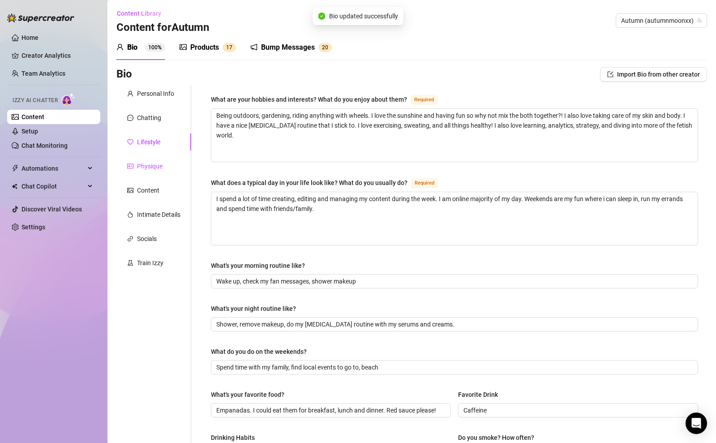
click at [153, 163] on div "Physique" at bounding box center [150, 166] width 26 height 10
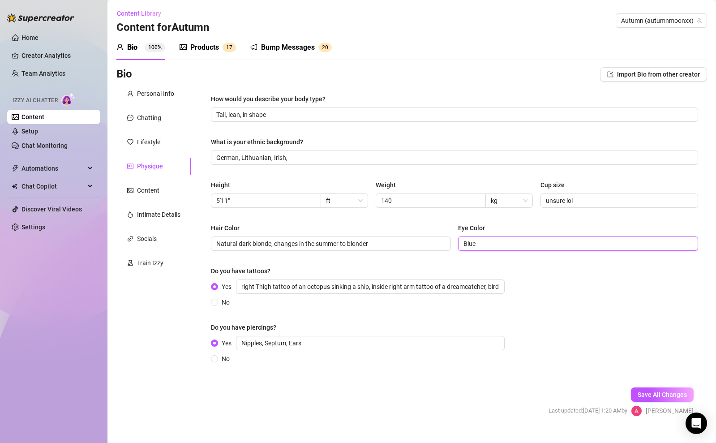
click at [597, 239] on input "Blue" at bounding box center [576, 244] width 227 height 10
click at [574, 250] on span "Blue" at bounding box center [578, 243] width 240 height 14
click at [582, 242] on input "Blue" at bounding box center [576, 244] width 227 height 10
click at [568, 303] on div "Yes right Thigh tattoo of an octopus sinking a ship, inside right arm tattoo of…" at bounding box center [454, 293] width 487 height 28
click at [154, 192] on div "Content" at bounding box center [148, 190] width 22 height 10
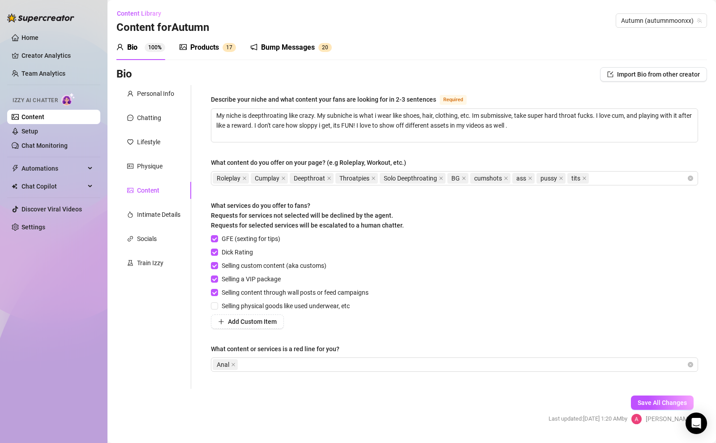
click at [156, 204] on div "Personal Info Chatting Lifestyle Physique Content Intimate Details Socials Trai…" at bounding box center [153, 236] width 75 height 303
click at [255, 310] on span "Selling physical goods like used underwear, etc" at bounding box center [285, 306] width 135 height 10
click at [217, 308] on input "Selling physical goods like used underwear, etc" at bounding box center [214, 305] width 6 height 6
click at [174, 215] on div "Intimate Details" at bounding box center [158, 214] width 43 height 10
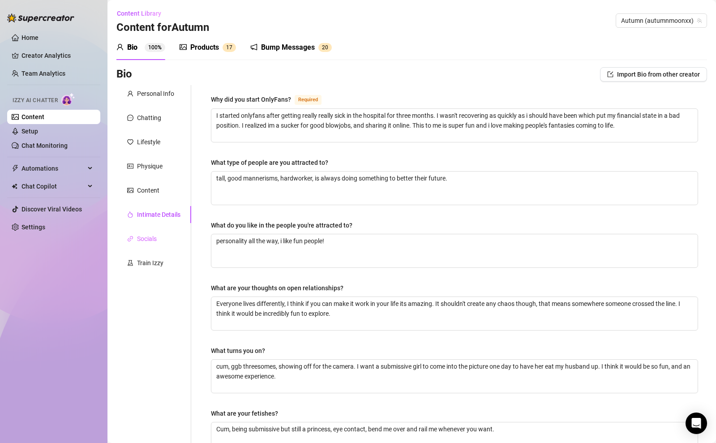
click at [171, 234] on div "Socials" at bounding box center [153, 238] width 75 height 17
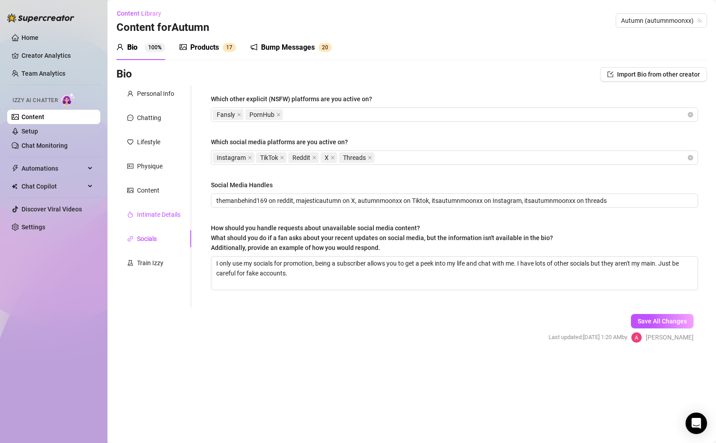
click at [170, 218] on div "Intimate Details" at bounding box center [158, 214] width 43 height 10
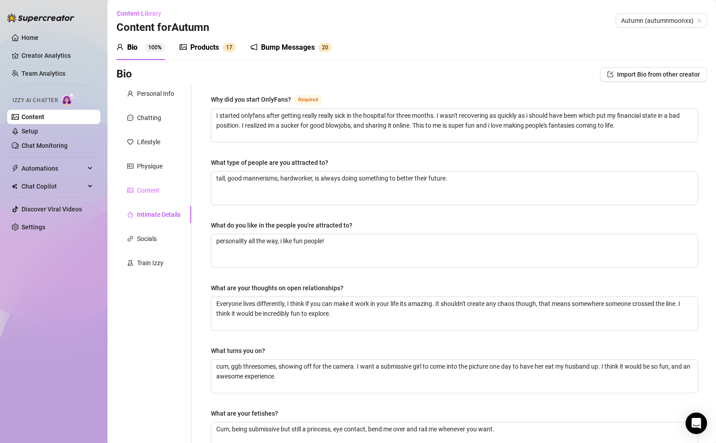
click at [165, 191] on div "Content" at bounding box center [153, 190] width 75 height 17
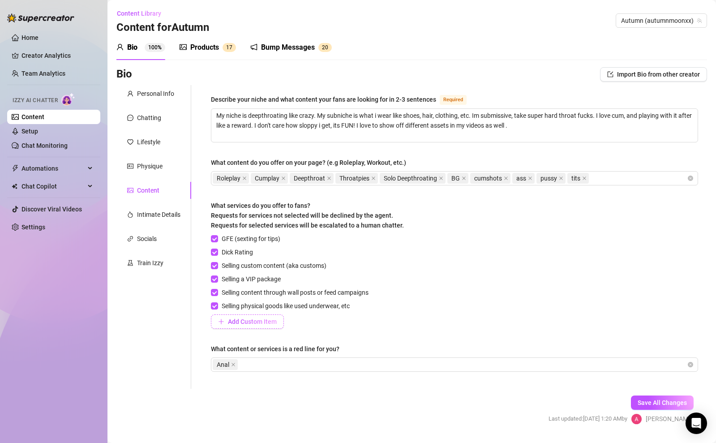
click at [229, 324] on span "Add Custom Item" at bounding box center [252, 321] width 49 height 7
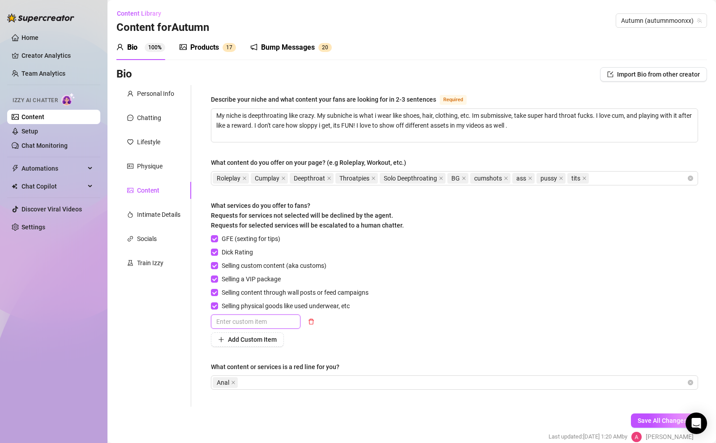
click at [229, 324] on input "text" at bounding box center [255, 321] width 89 height 14
click at [662, 417] on span "Save All Changes" at bounding box center [661, 420] width 49 height 7
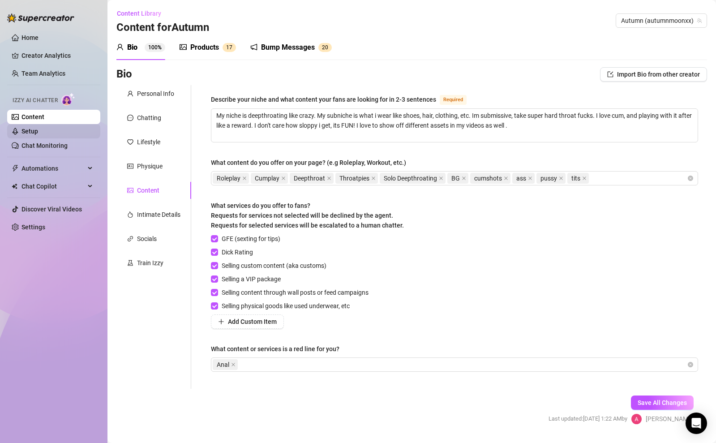
click at [38, 135] on link "Setup" at bounding box center [29, 131] width 17 height 7
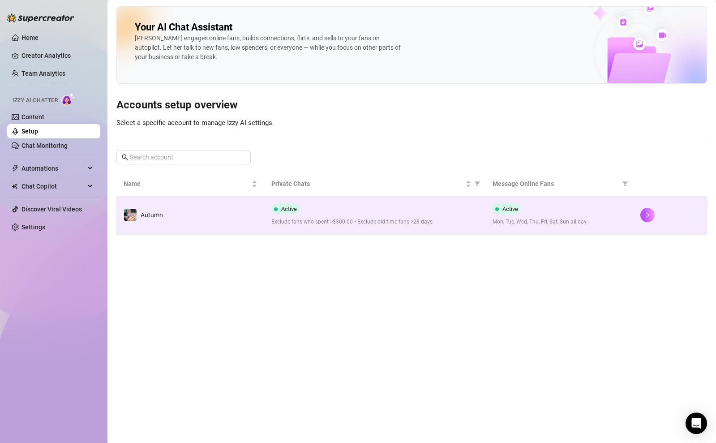
click at [642, 223] on td at bounding box center [670, 215] width 74 height 38
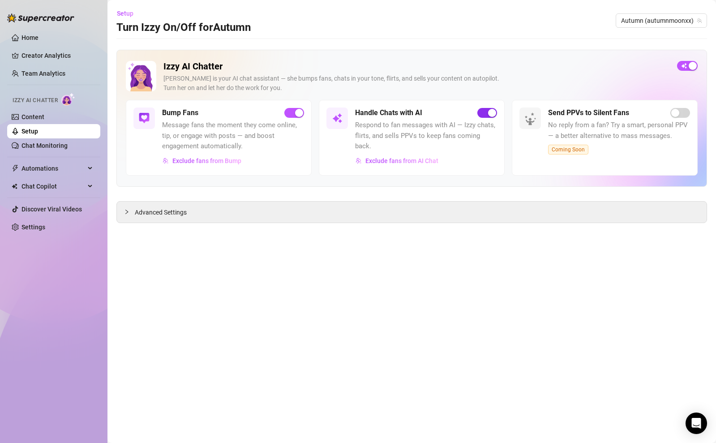
click at [486, 114] on span "button" at bounding box center [487, 113] width 20 height 10
click at [292, 112] on span "button" at bounding box center [294, 113] width 20 height 10
